Goal: Task Accomplishment & Management: Use online tool/utility

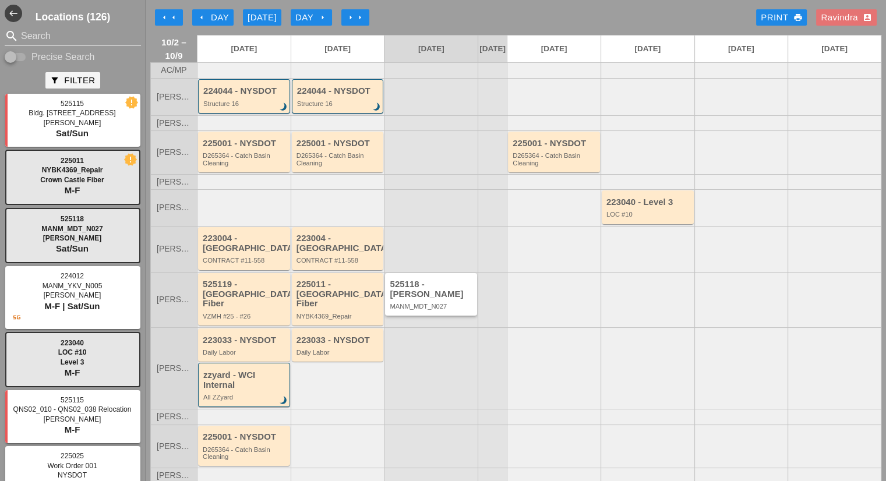
click at [410, 303] on div "MANM_MDT_N027" at bounding box center [432, 306] width 84 height 7
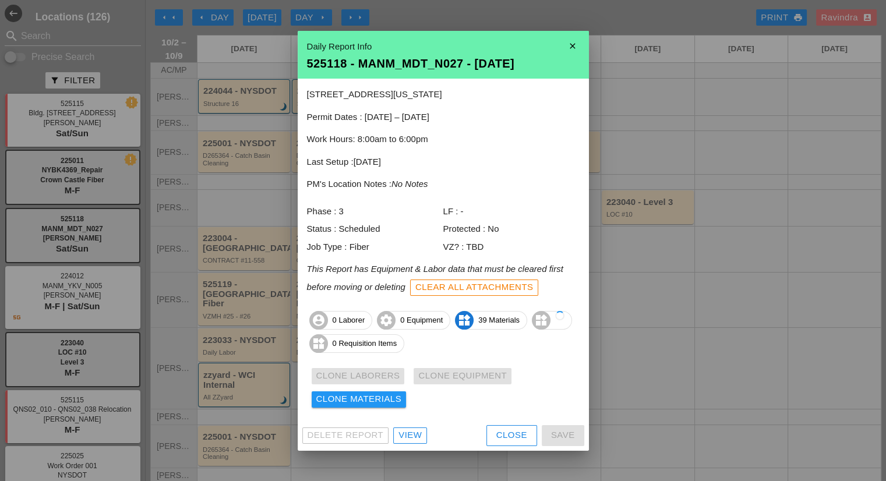
click at [514, 431] on div "Close" at bounding box center [511, 435] width 31 height 13
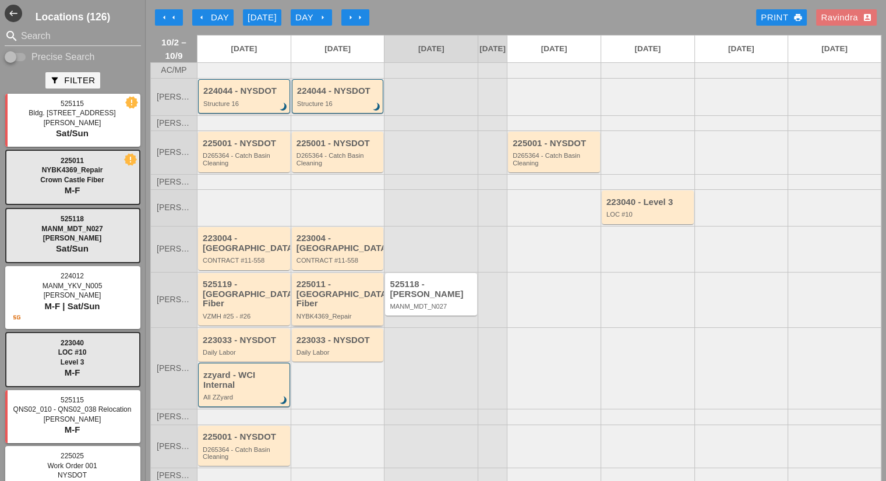
click at [347, 291] on div "225011 - [GEOGRAPHIC_DATA] Fiber" at bounding box center [338, 293] width 84 height 29
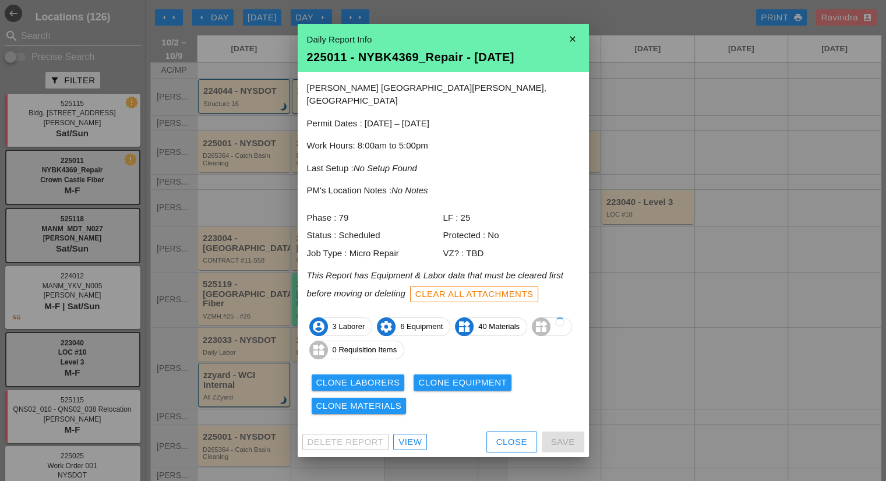
click at [412, 434] on link "View" at bounding box center [410, 442] width 34 height 16
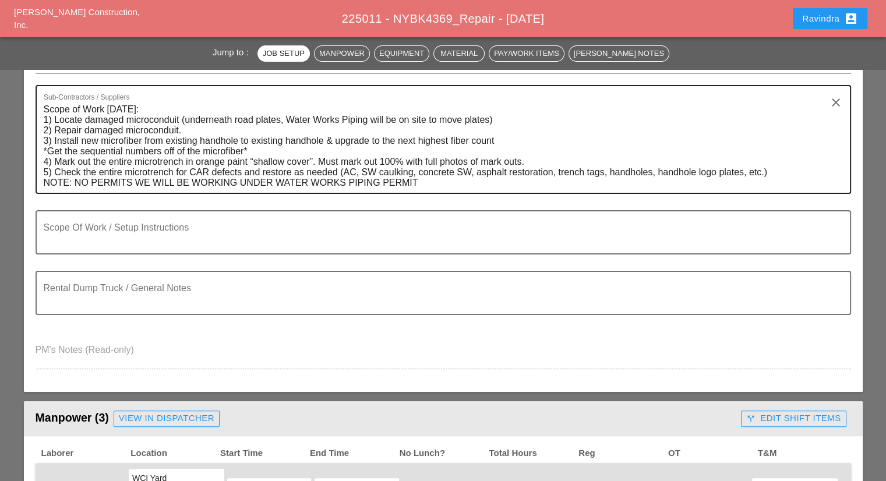
scroll to position [116, 0]
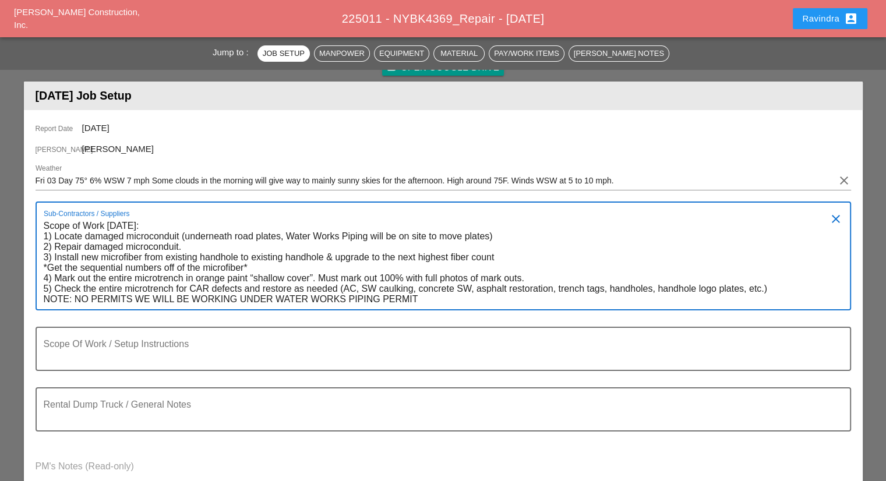
drag, startPoint x: 427, startPoint y: 300, endPoint x: 25, endPoint y: 183, distance: 419.0
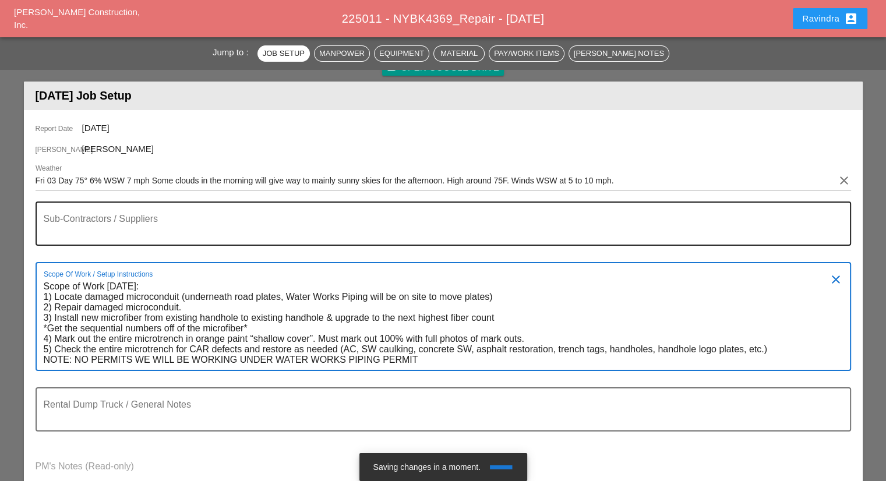
type textarea "Scope of Work [DATE]: 1) Locate damaged microconduit (underneath road plates, W…"
click at [121, 214] on div "Sub-Contractors / Suppliers" at bounding box center [439, 224] width 790 height 42
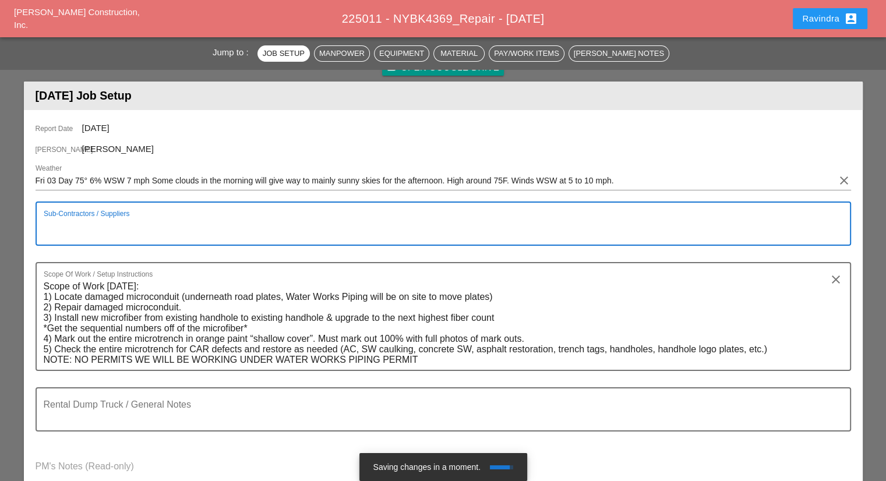
type textarea "p"
type textarea "[JTO 12:00PM]"
